Goal: Task Accomplishment & Management: Use online tool/utility

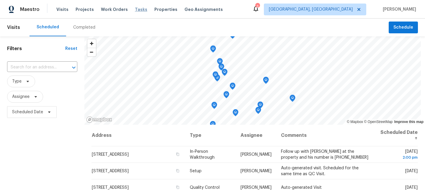
click at [138, 11] on span "Tasks" at bounding box center [141, 9] width 12 height 4
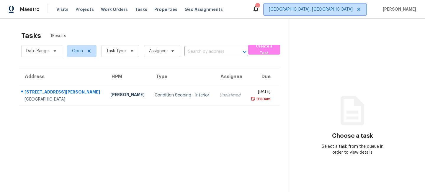
click at [331, 9] on span "[GEOGRAPHIC_DATA], [GEOGRAPHIC_DATA]" at bounding box center [311, 9] width 84 height 6
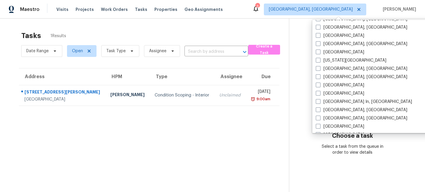
scroll to position [191, 0]
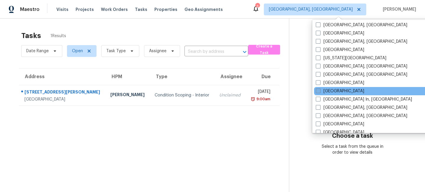
click at [320, 91] on label "[GEOGRAPHIC_DATA]" at bounding box center [340, 91] width 48 height 6
click at [320, 91] on input "[GEOGRAPHIC_DATA]" at bounding box center [318, 90] width 4 height 4
checkbox input "true"
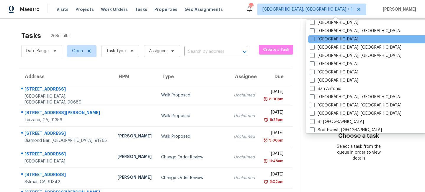
scroll to position [368, 0]
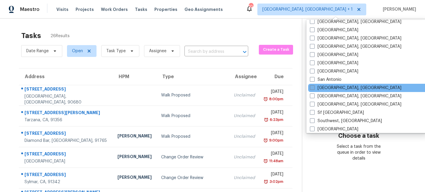
click at [312, 88] on span at bounding box center [312, 87] width 5 height 5
click at [312, 88] on input "[GEOGRAPHIC_DATA], [GEOGRAPHIC_DATA]" at bounding box center [312, 87] width 4 height 4
checkbox input "true"
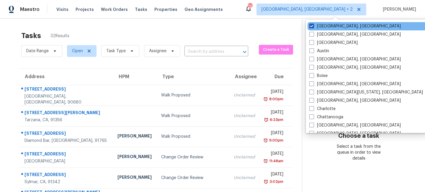
click at [310, 25] on span at bounding box center [311, 26] width 5 height 5
click at [310, 25] on input "[GEOGRAPHIC_DATA], [GEOGRAPHIC_DATA]" at bounding box center [311, 25] width 4 height 4
checkbox input "false"
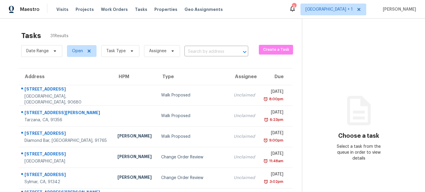
click at [199, 31] on div "Tasks 31 Results" at bounding box center [161, 35] width 281 height 15
click at [111, 53] on span "Task Type" at bounding box center [115, 51] width 19 height 6
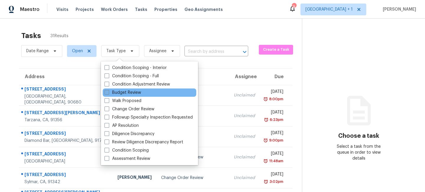
click at [106, 94] on span at bounding box center [106, 92] width 5 height 5
click at [106, 94] on input "Budget Review" at bounding box center [106, 92] width 4 height 4
checkbox input "true"
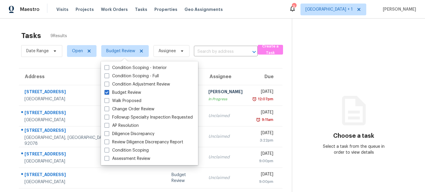
click at [140, 24] on div "Tasks 9 Results Date Range Open Budget Review Assignee ​ Create a Task Address …" at bounding box center [212, 147] width 425 height 257
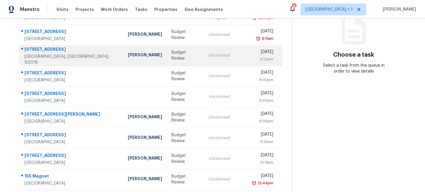
scroll to position [80, 0]
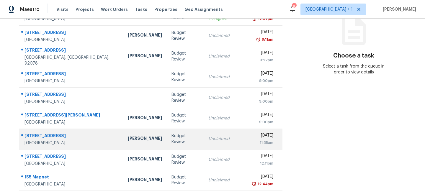
click at [171, 136] on div "Budget Review" at bounding box center [184, 139] width 27 height 12
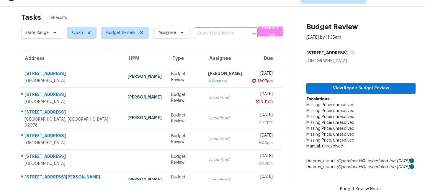
scroll to position [3, 0]
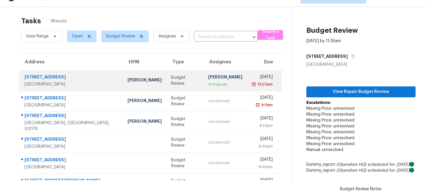
click at [203, 75] on td "[PERSON_NAME] In Progress" at bounding box center [225, 80] width 44 height 21
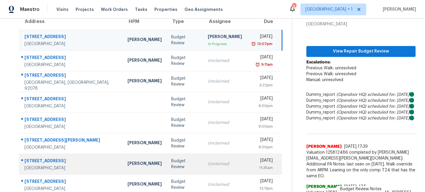
scroll to position [56, 0]
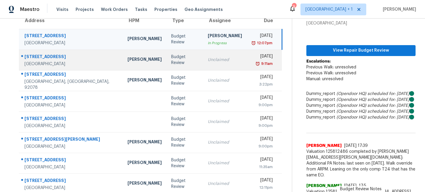
click at [209, 62] on div "Unclaimed" at bounding box center [225, 60] width 34 height 6
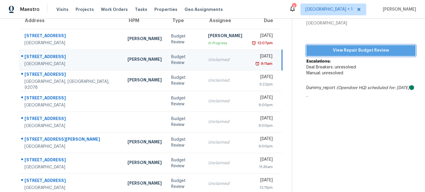
click at [349, 48] on span "View Repair Budget Review" at bounding box center [361, 50] width 100 height 7
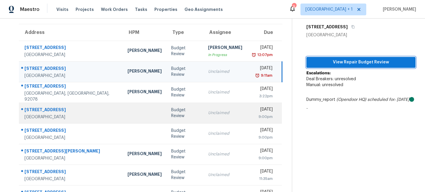
scroll to position [44, 0]
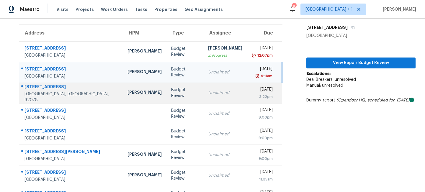
click at [172, 91] on div "Budget Review" at bounding box center [184, 93] width 27 height 12
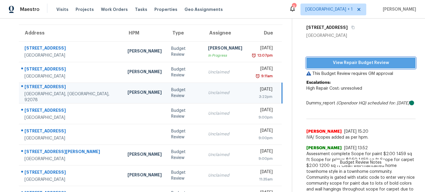
click at [343, 63] on span "View Repair Budget Review" at bounding box center [361, 62] width 100 height 7
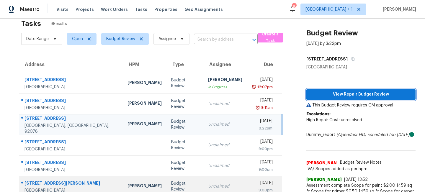
scroll to position [0, 0]
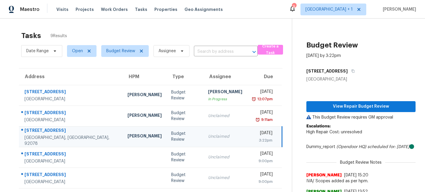
click at [13, 68] on section "Tasks 9 Results Date Range Open Budget Review Assignee ​ Create a Task Address …" at bounding box center [150, 152] width 282 height 248
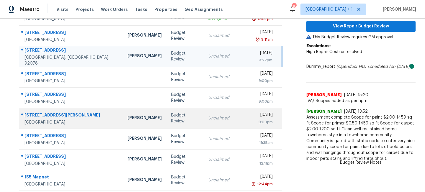
scroll to position [84, 0]
